Goal: Information Seeking & Learning: Learn about a topic

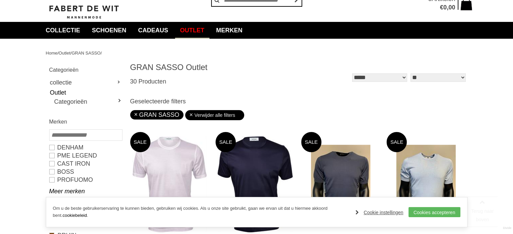
scroll to position [67, 0]
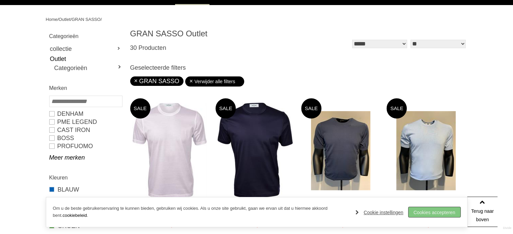
click at [426, 211] on link "Cookies accepteren" at bounding box center [434, 212] width 52 height 10
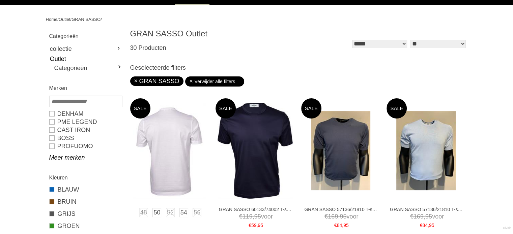
click at [177, 148] on img at bounding box center [169, 151] width 72 height 96
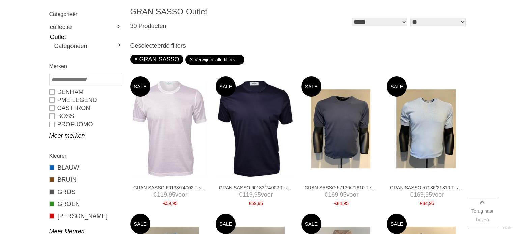
scroll to position [101, 0]
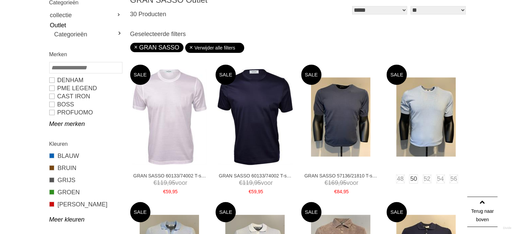
click at [431, 122] on img at bounding box center [425, 117] width 59 height 79
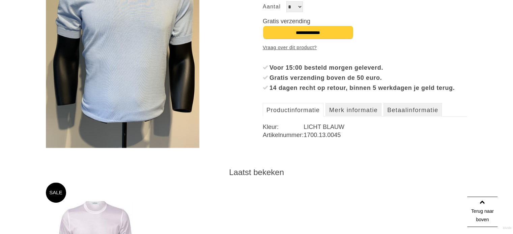
scroll to position [169, 0]
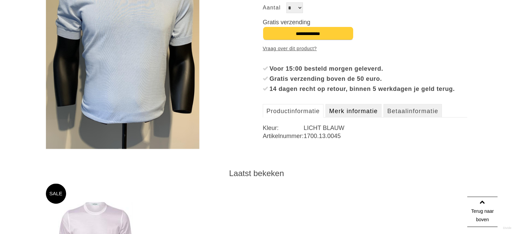
click at [369, 118] on link "Merk informatie" at bounding box center [353, 110] width 56 height 13
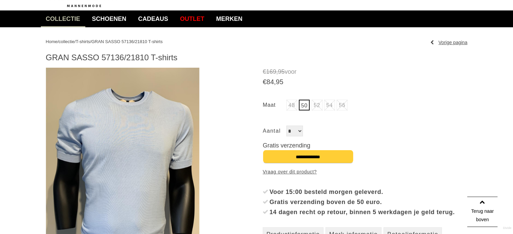
scroll to position [34, 0]
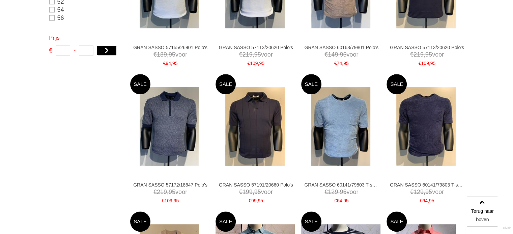
scroll to position [369, 0]
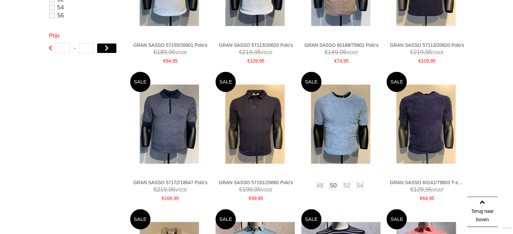
click at [346, 133] on img at bounding box center [340, 124] width 59 height 79
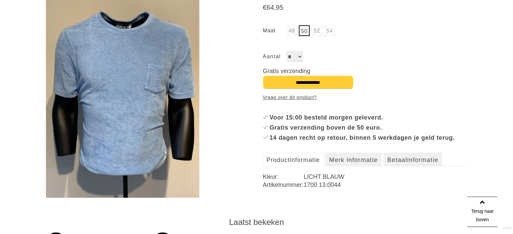
scroll to position [135, 0]
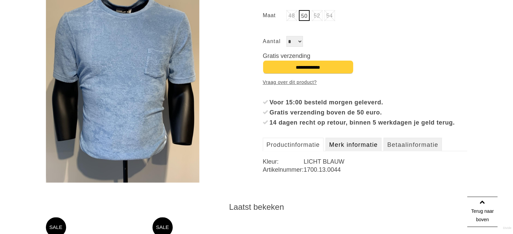
click at [363, 151] on link "Merk informatie" at bounding box center [353, 144] width 56 height 13
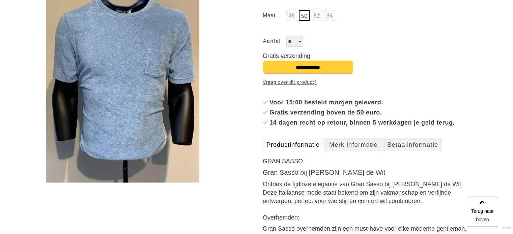
click at [315, 148] on link "Productinformatie" at bounding box center [293, 144] width 61 height 13
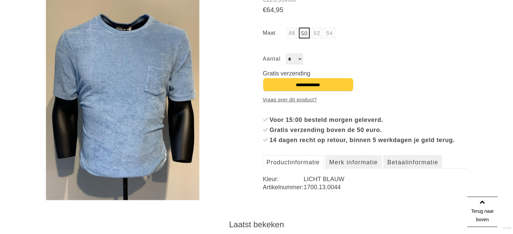
scroll to position [101, 0]
